Goal: Task Accomplishment & Management: Use online tool/utility

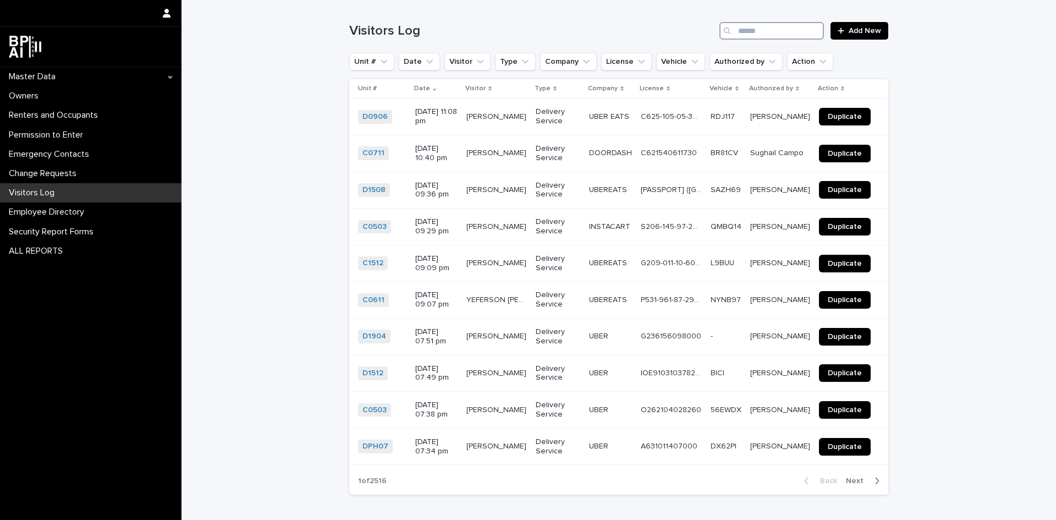
click at [771, 33] on input "Search" at bounding box center [772, 31] width 105 height 18
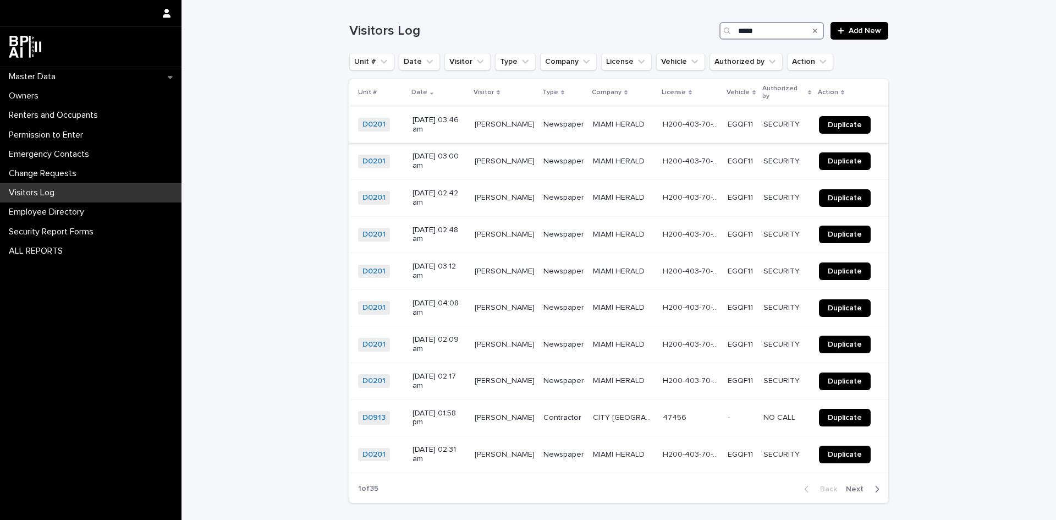
type input "*****"
click at [855, 121] on span "Duplicate" at bounding box center [845, 125] width 34 height 8
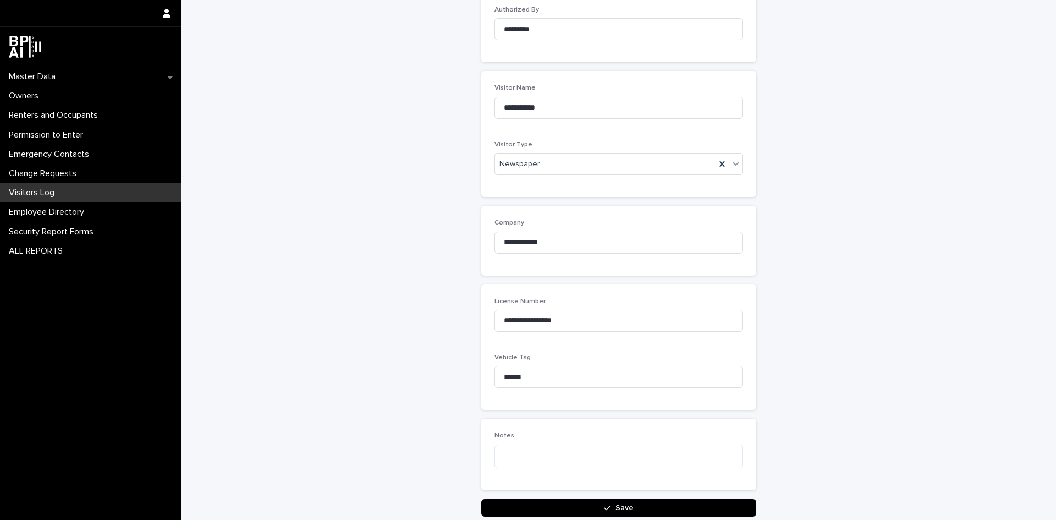
scroll to position [210, 0]
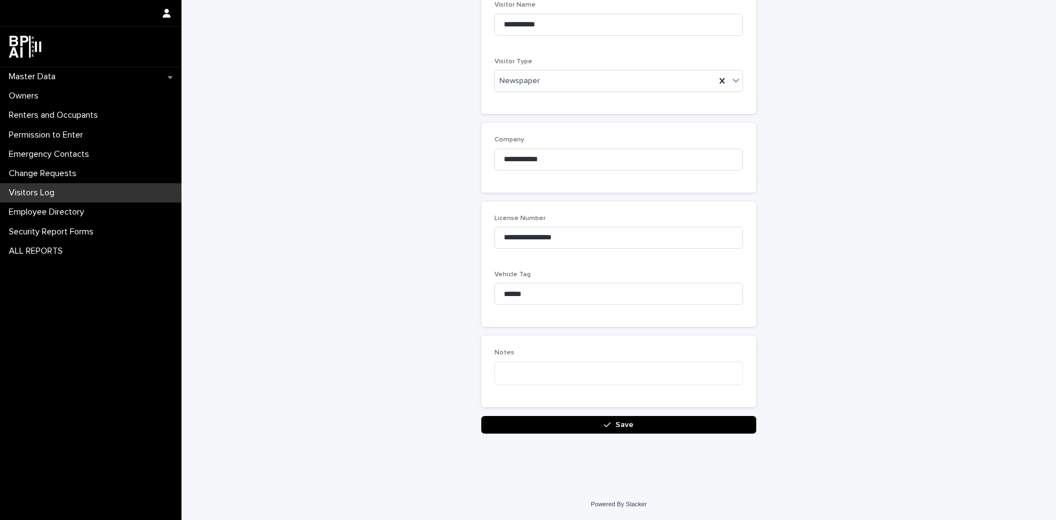
click at [633, 429] on button "Save" at bounding box center [618, 425] width 275 height 18
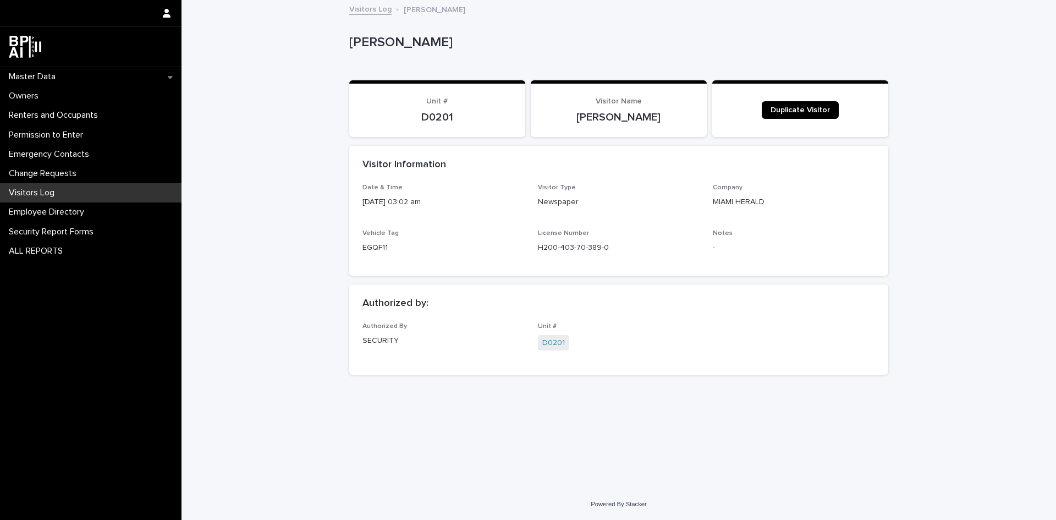
click at [55, 188] on p "Visitors Log" at bounding box center [33, 193] width 59 height 10
